Goal: Find specific page/section: Find specific page/section

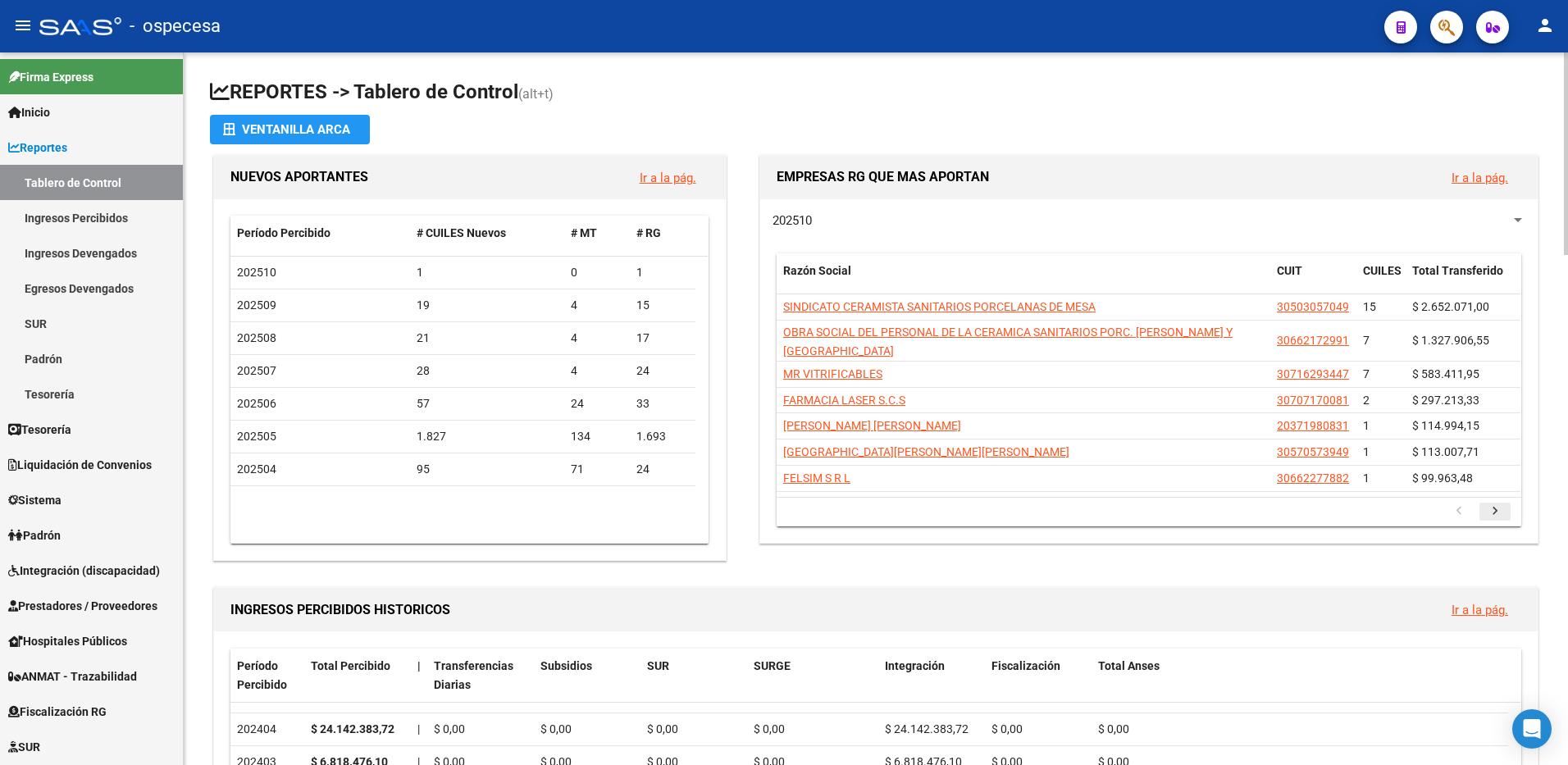
click at [1497, 503] on icon "go to next page" at bounding box center [1495, 513] width 21 height 20
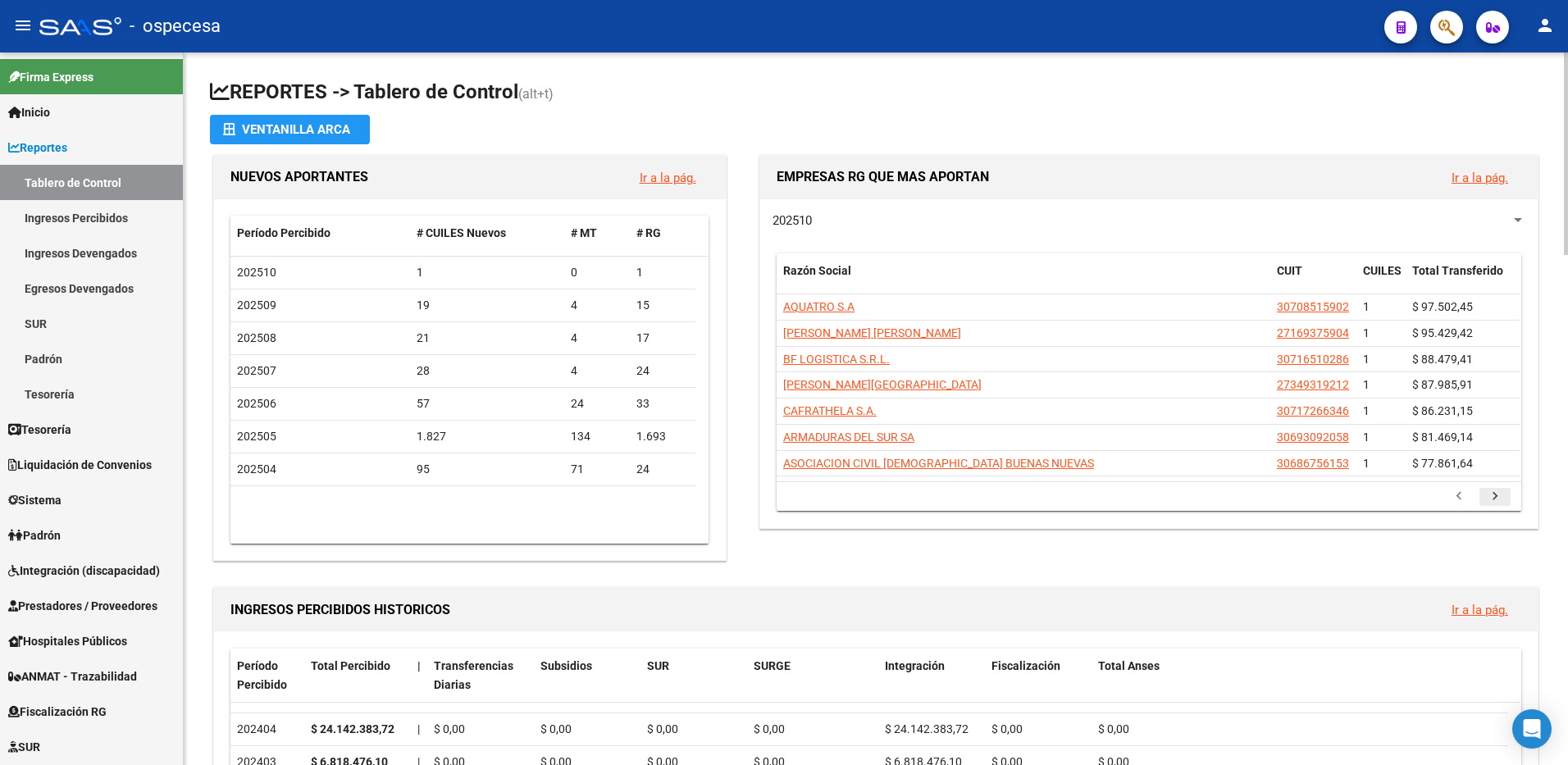
click at [1499, 493] on icon "go to next page" at bounding box center [1495, 499] width 21 height 20
click at [1494, 493] on icon "go to next page" at bounding box center [1495, 499] width 21 height 20
click at [1498, 491] on icon "go to next page" at bounding box center [1495, 499] width 21 height 20
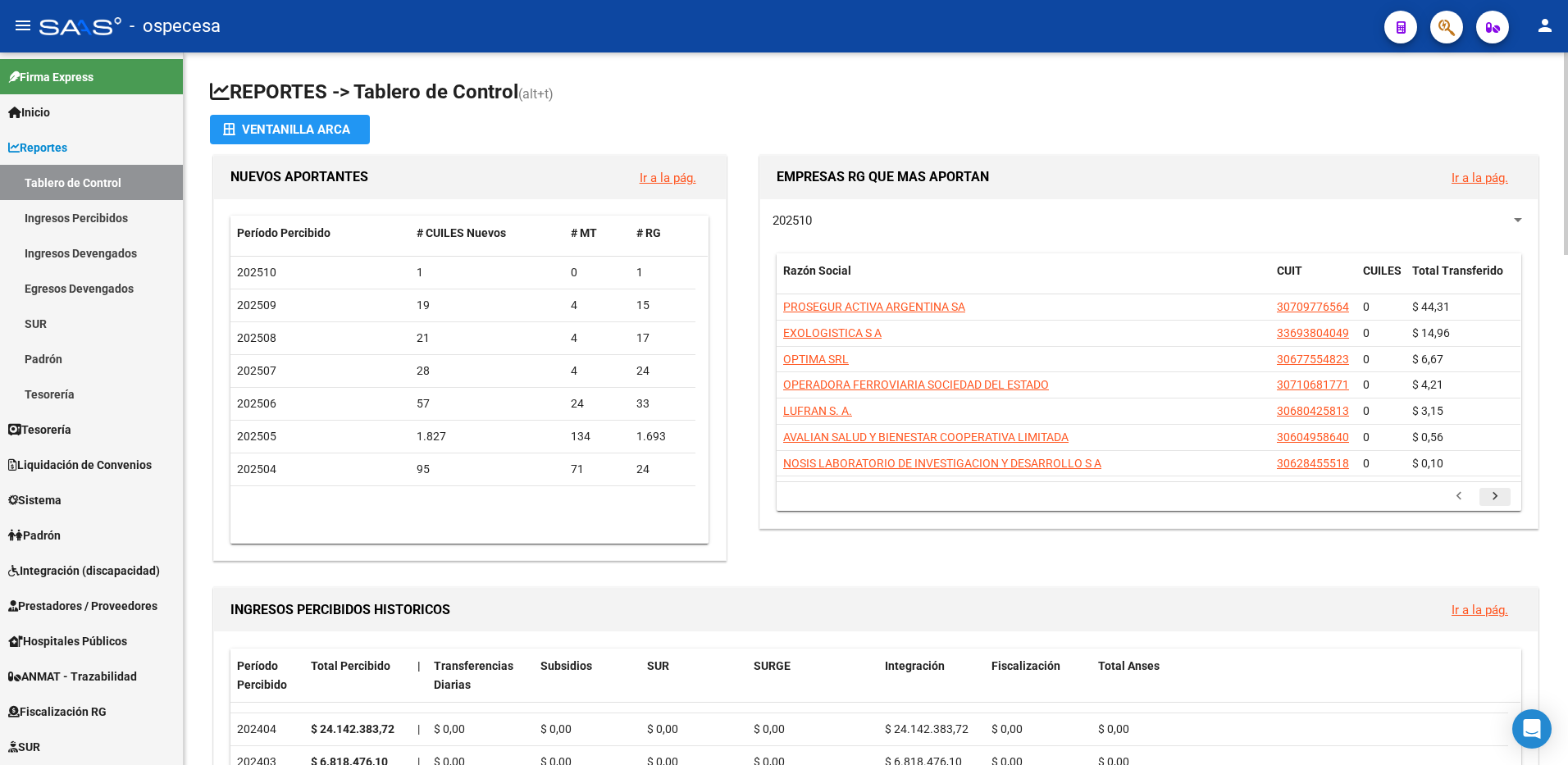
click at [1499, 496] on icon "go to next page" at bounding box center [1495, 499] width 21 height 20
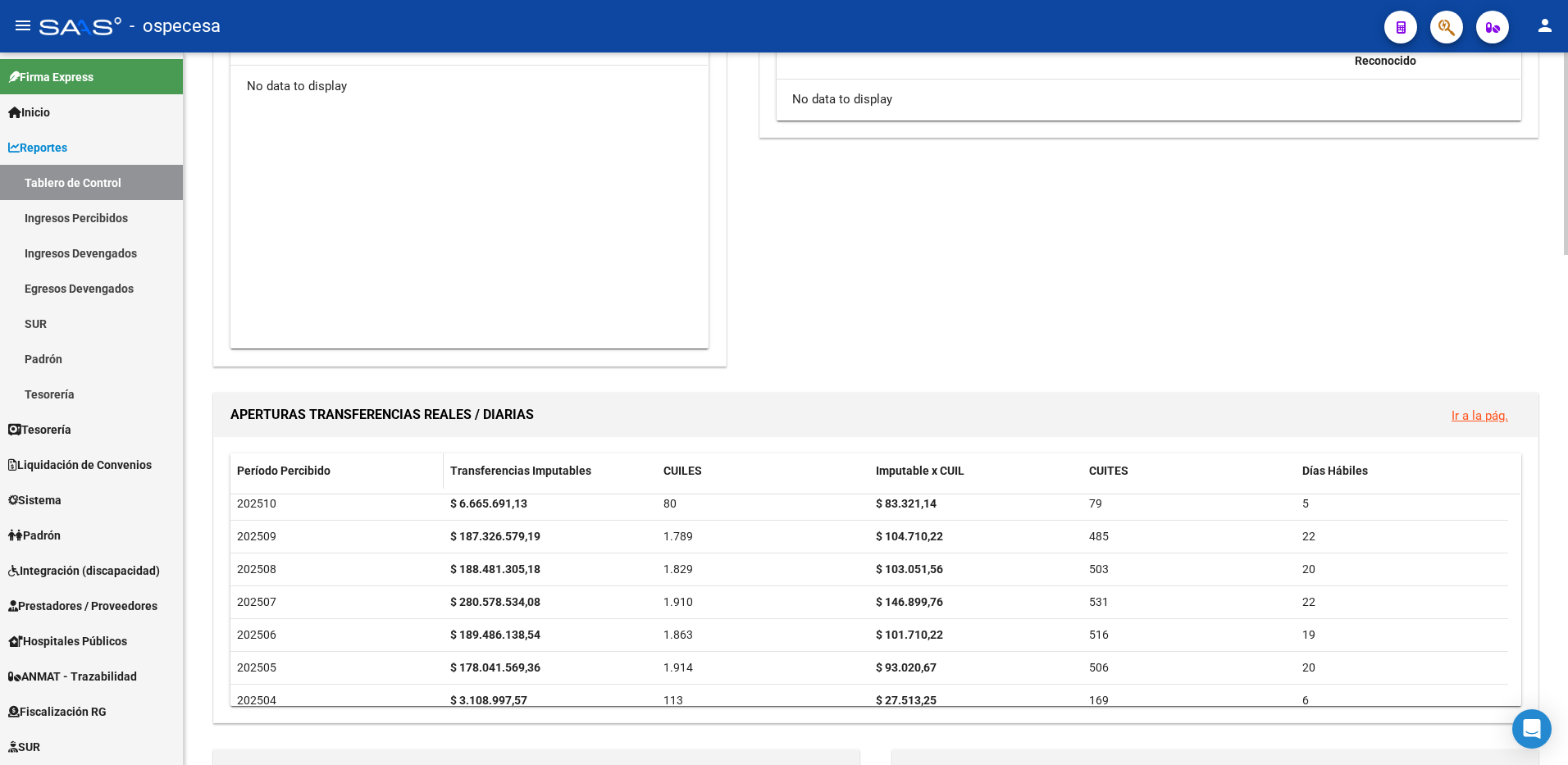
scroll to position [974, 0]
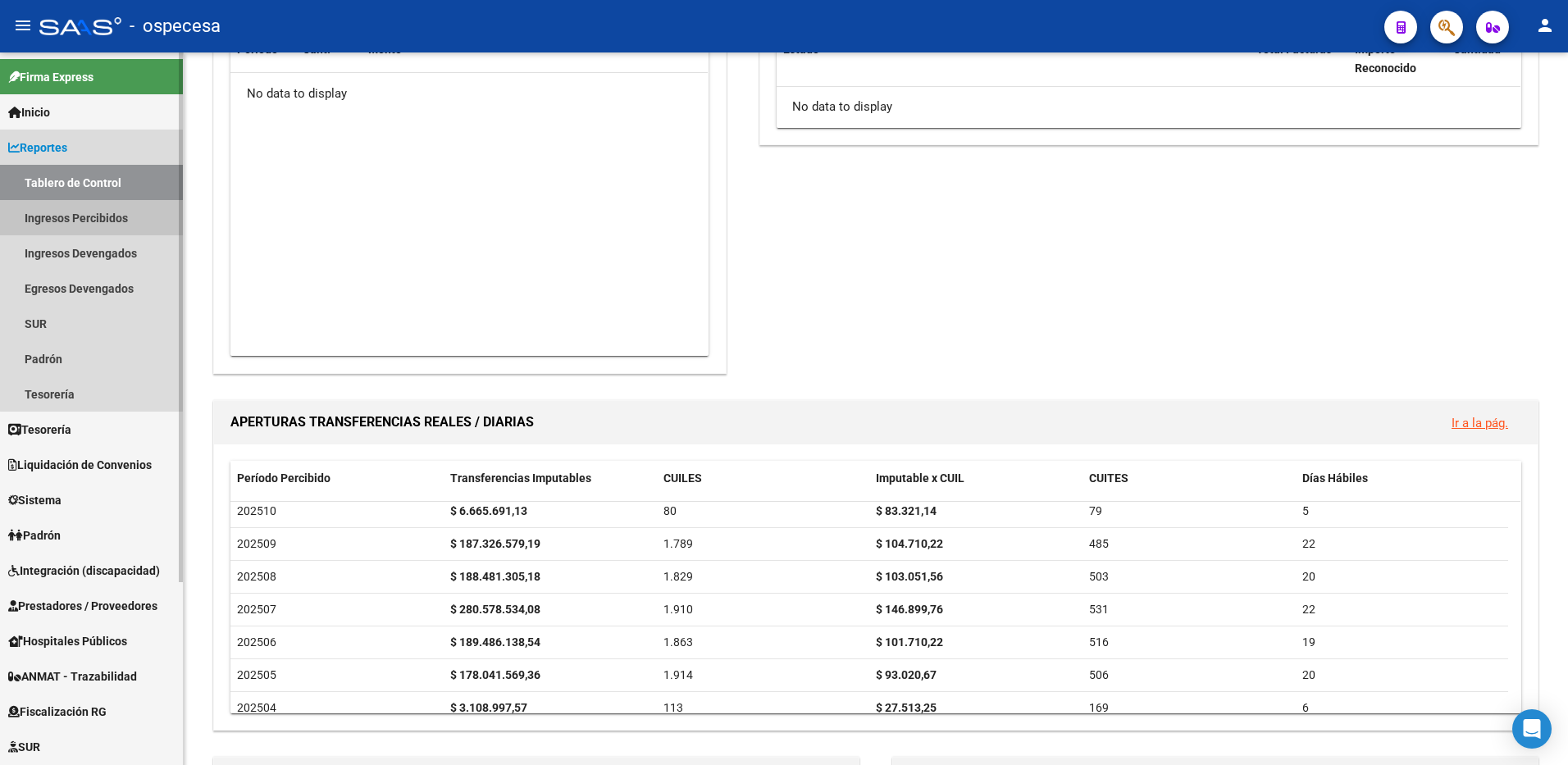
click at [100, 215] on link "Ingresos Percibidos" at bounding box center [91, 217] width 183 height 35
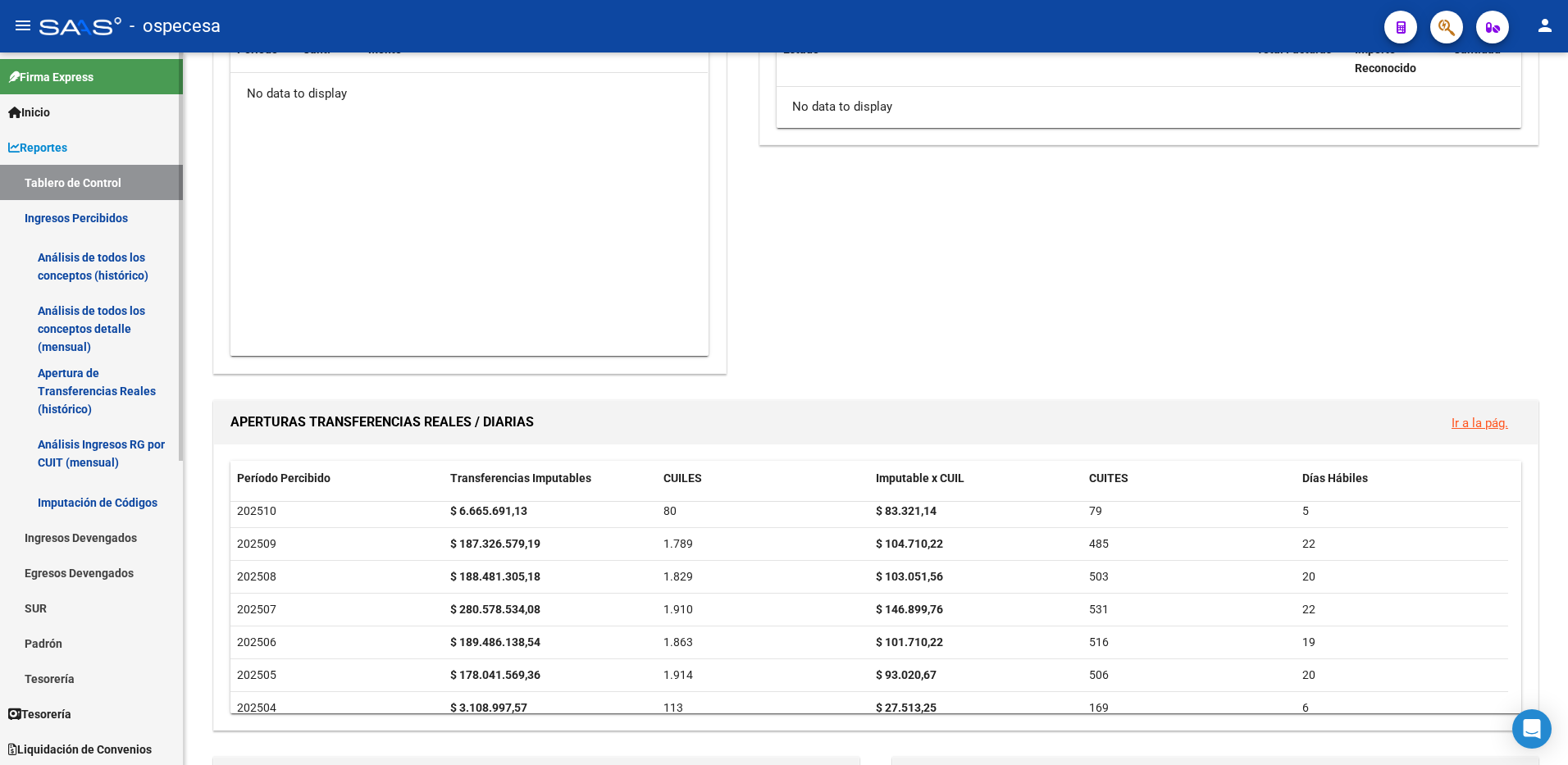
click at [91, 449] on link "Análisis Ingresos RG por CUIT (mensual)" at bounding box center [91, 453] width 183 height 62
